Goal: Information Seeking & Learning: Learn about a topic

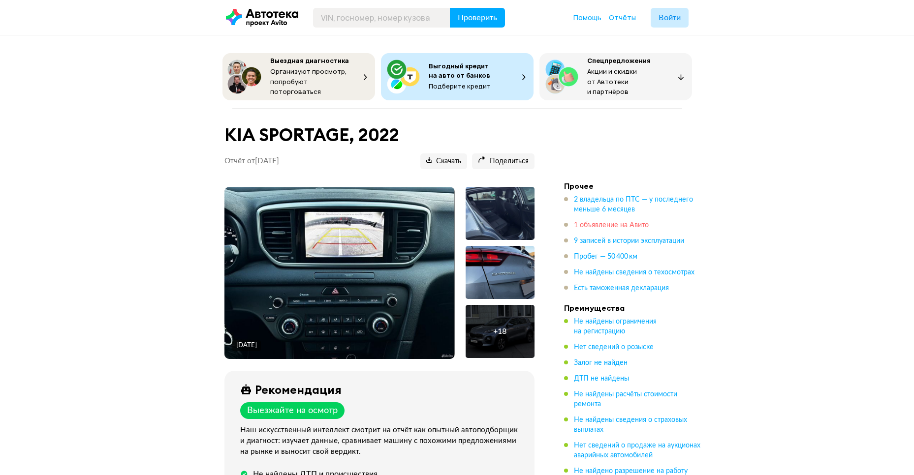
click at [612, 222] on span "1 объявление на Авито" at bounding box center [611, 225] width 75 height 7
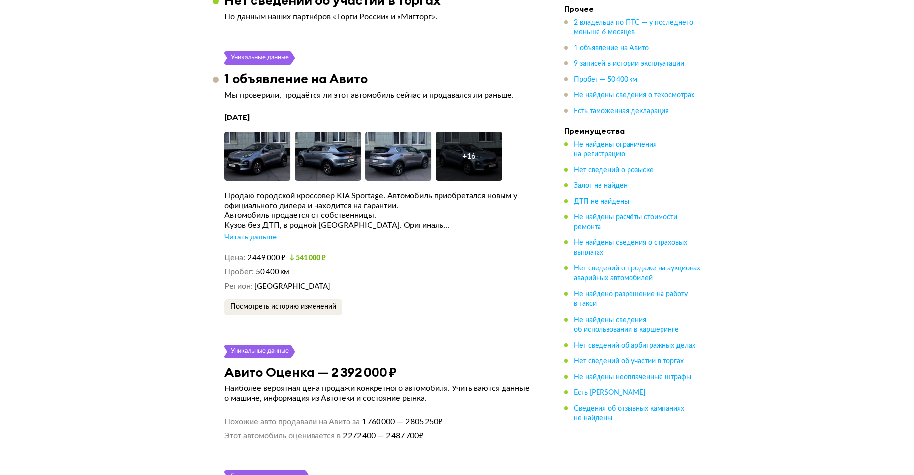
scroll to position [1676, 0]
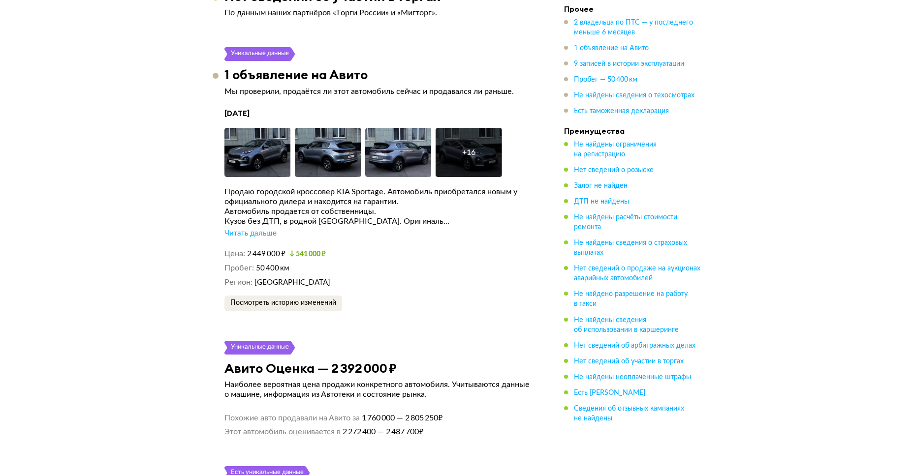
click at [251, 236] on div "Читать дальше" at bounding box center [250, 234] width 52 height 10
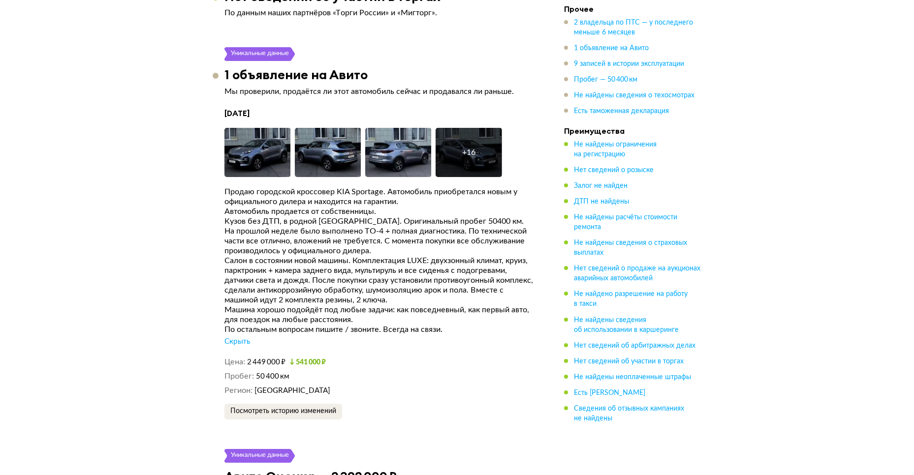
click at [311, 366] on small "541 000 ₽" at bounding box center [307, 362] width 36 height 7
click at [371, 379] on dd "50 400 км" at bounding box center [395, 376] width 278 height 10
drag, startPoint x: 260, startPoint y: 365, endPoint x: 272, endPoint y: 368, distance: 11.6
click at [272, 366] on span "2 449 000 ₽" at bounding box center [266, 362] width 38 height 7
drag, startPoint x: 272, startPoint y: 368, endPoint x: 313, endPoint y: 370, distance: 41.9
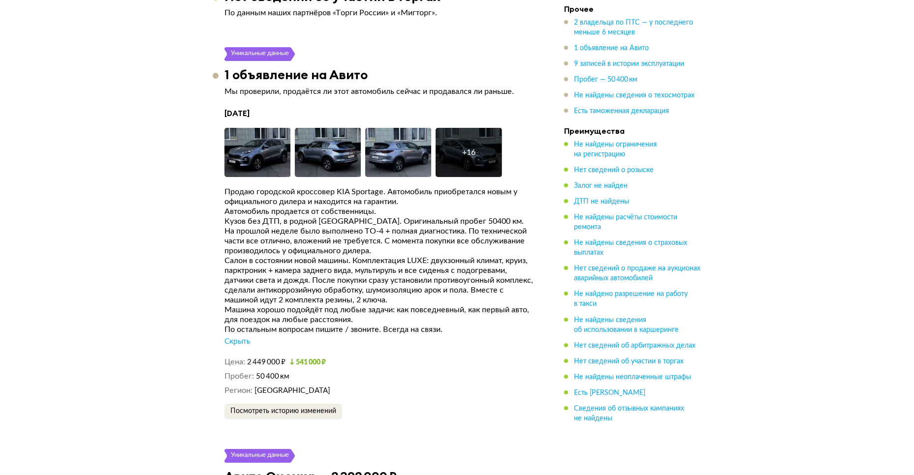
click at [313, 370] on div "Цена 2 449 000 ₽ 541 000 ₽ Пробег 50 400 км Регион [GEOGRAPHIC_DATA]" at bounding box center [379, 376] width 310 height 39
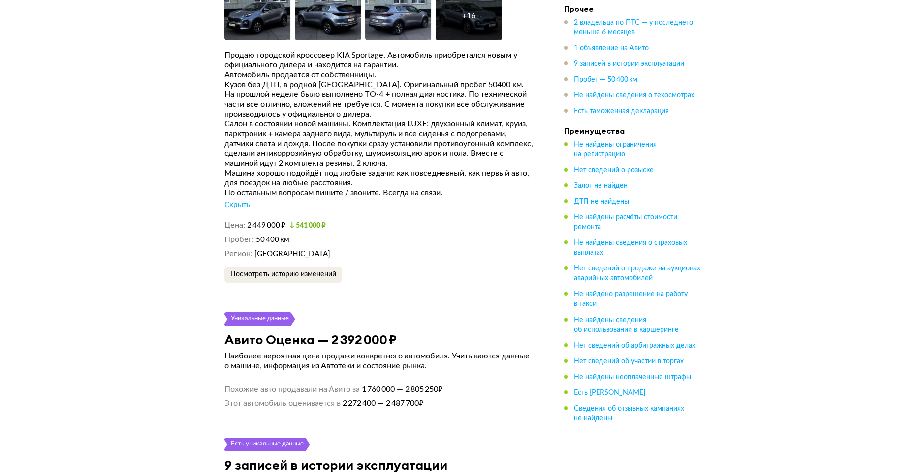
scroll to position [1819, 0]
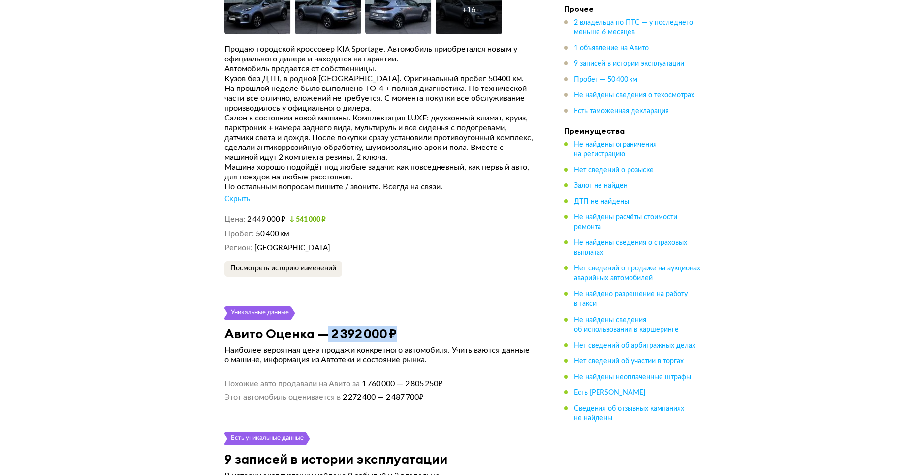
drag, startPoint x: 327, startPoint y: 331, endPoint x: 446, endPoint y: 331, distance: 119.1
click at [446, 331] on div "Авито Оценка — 2 392 000 ₽" at bounding box center [380, 333] width 334 height 15
drag, startPoint x: 446, startPoint y: 331, endPoint x: 460, endPoint y: 335, distance: 14.5
click at [460, 335] on div "Авито Оценка — 2 392 000 ₽" at bounding box center [380, 333] width 334 height 15
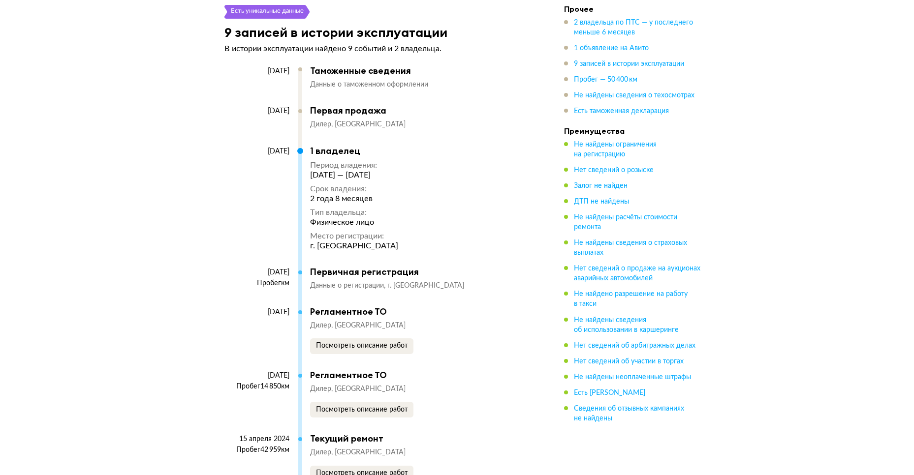
scroll to position [2247, 0]
click at [401, 349] on span "Посмотреть описание работ" at bounding box center [362, 345] width 92 height 7
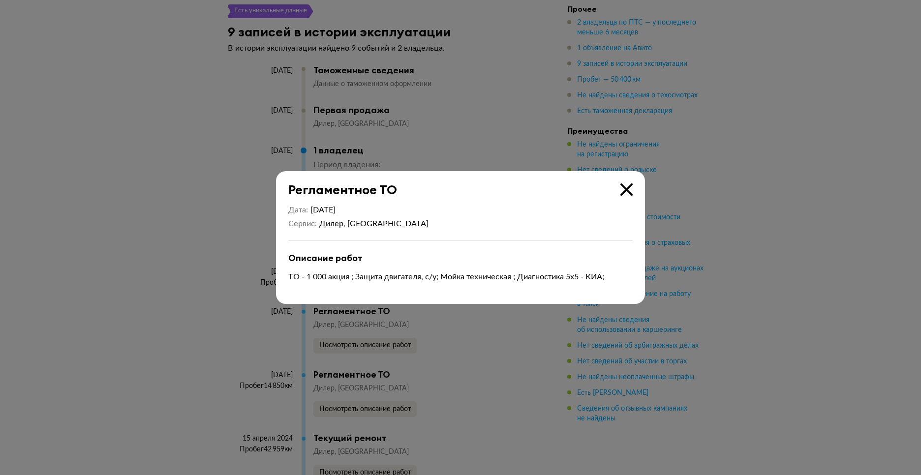
click at [636, 191] on div "Регламентное ТО Дата [DATE] [PERSON_NAME], [GEOGRAPHIC_DATA] Описание работ ТО …" at bounding box center [460, 237] width 369 height 133
click at [631, 192] on icon at bounding box center [626, 190] width 12 height 12
